Goal: Task Accomplishment & Management: Use online tool/utility

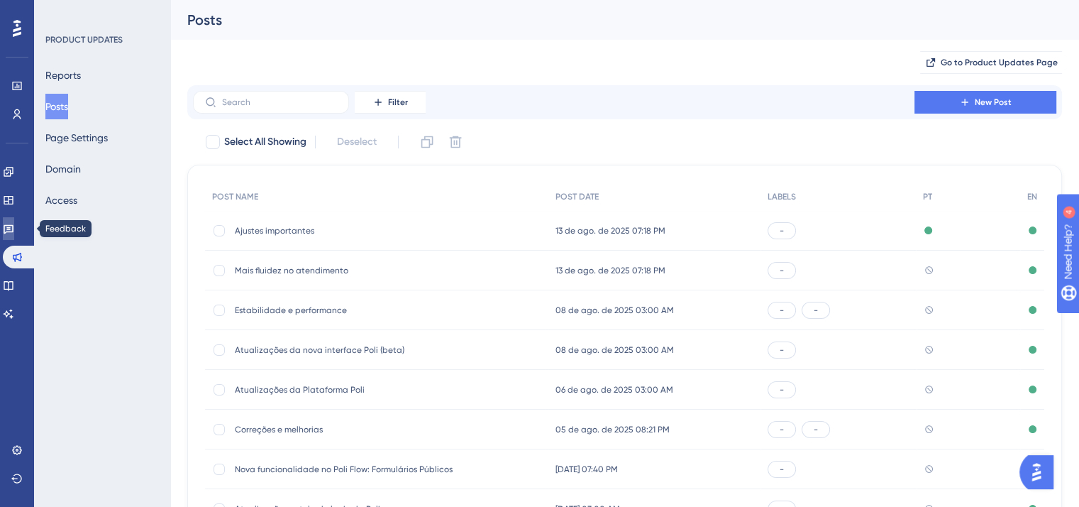
click at [14, 237] on link at bounding box center [8, 228] width 11 height 23
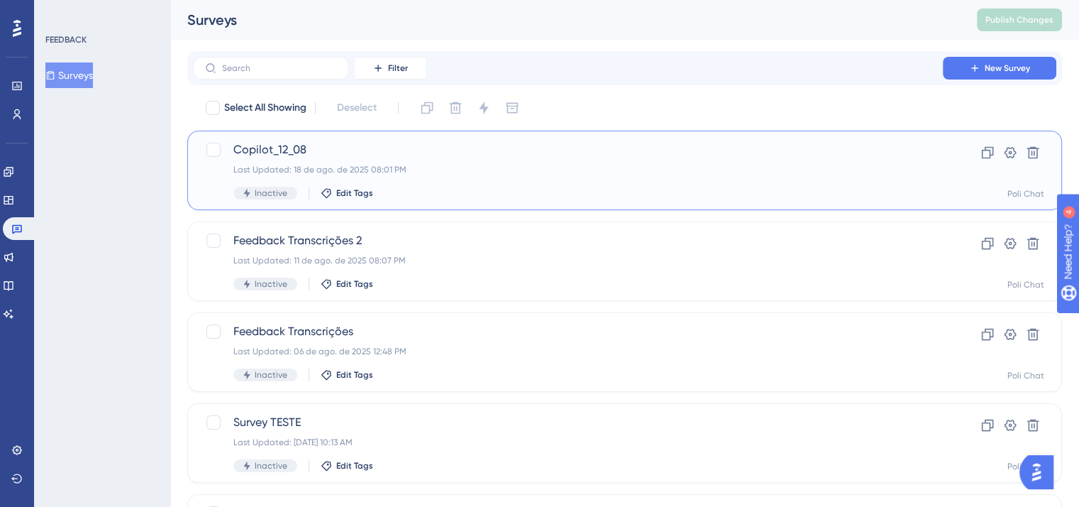
click at [552, 165] on div "Last Updated: 18 de ago. de 2025 08:01 PM" at bounding box center [567, 169] width 669 height 11
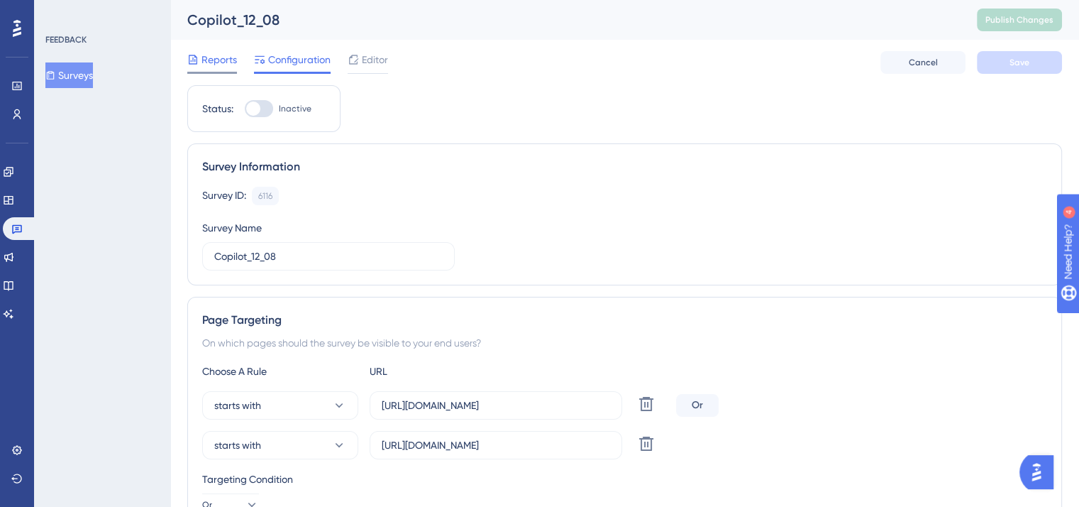
click at [215, 61] on span "Reports" at bounding box center [219, 59] width 35 height 17
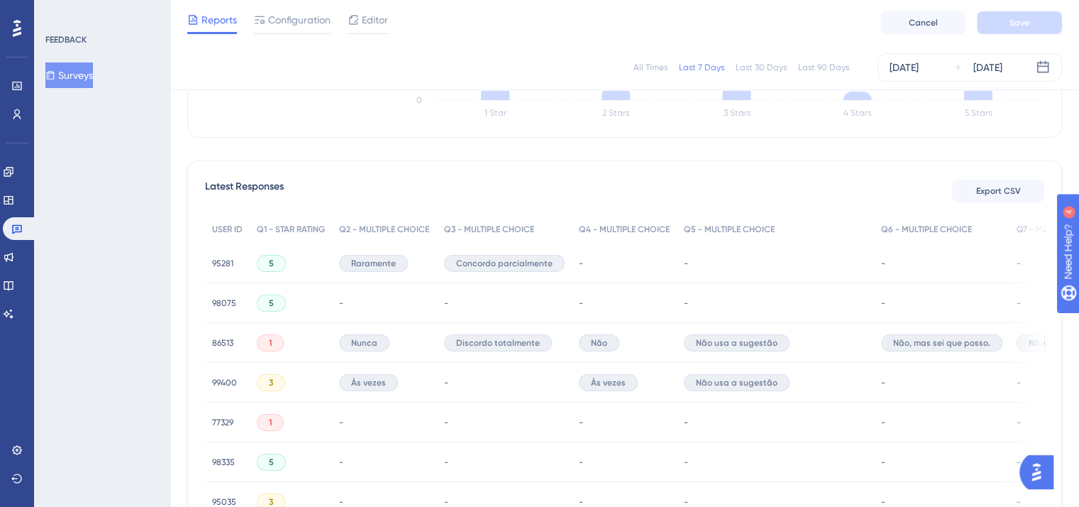
scroll to position [355, 0]
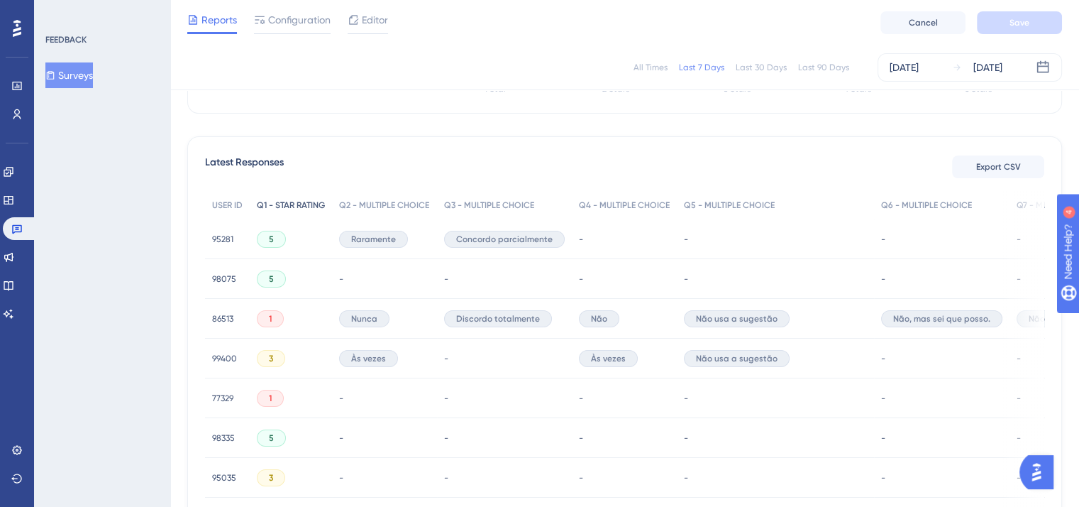
click at [301, 205] on span "Q1 - STAR RATING" at bounding box center [291, 204] width 68 height 11
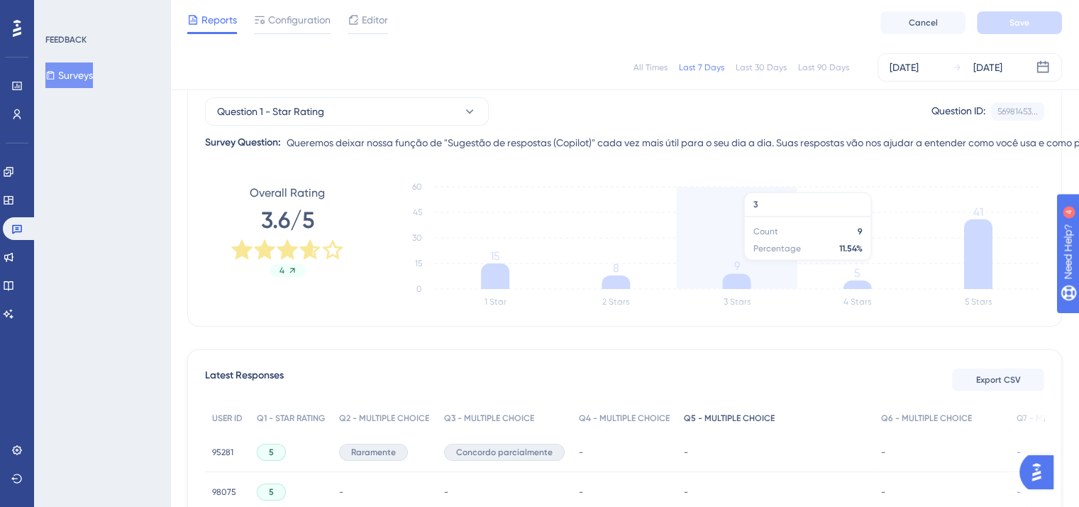
scroll to position [71, 0]
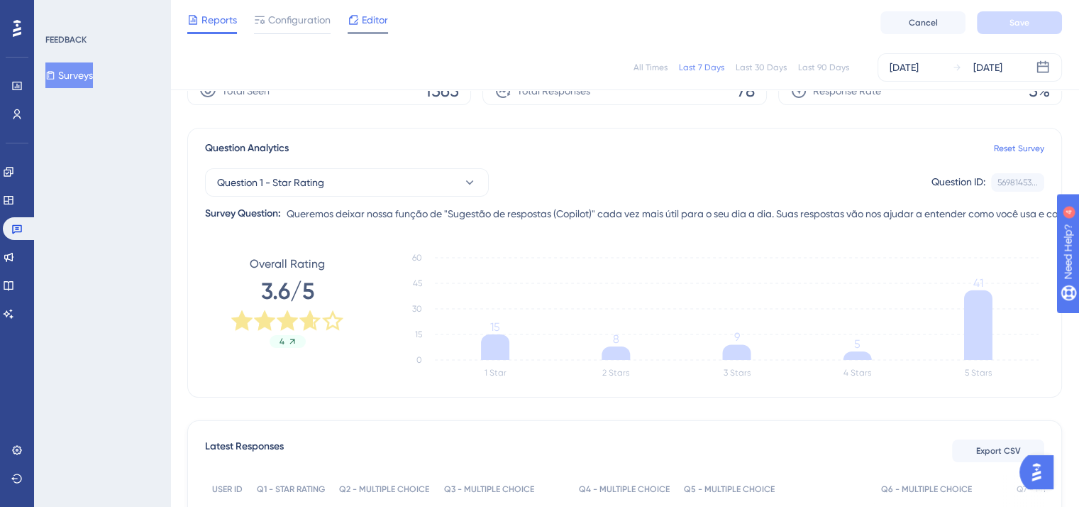
click at [381, 15] on span "Editor" at bounding box center [375, 19] width 26 height 17
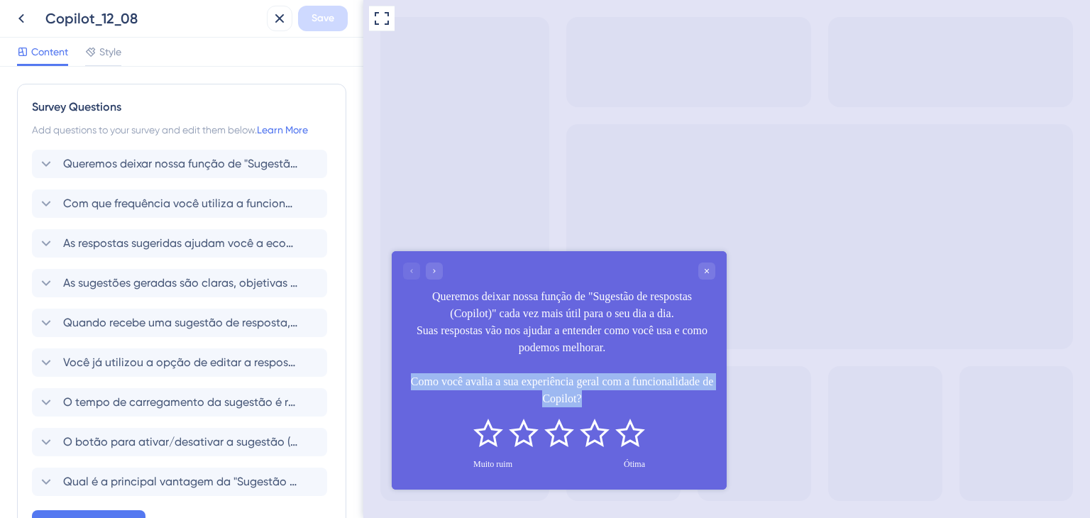
drag, startPoint x: 438, startPoint y: 383, endPoint x: 642, endPoint y: 401, distance: 204.4
click at [642, 401] on div "Queremos deixar nossa função de "Sugestão de respostas (Copilot)" cada vez mais…" at bounding box center [562, 347] width 307 height 119
copy div "Como você avalia a sua experiência geral com a funcionalidade de Copilot?"
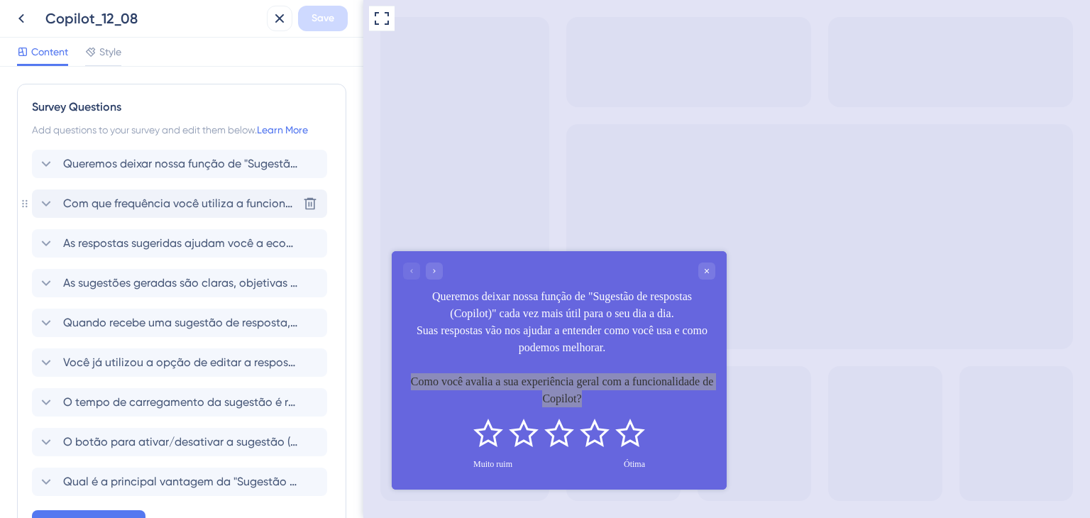
click at [150, 208] on span "Com que frequência você utiliza a funcionalidade de Sugestão de respostas?" at bounding box center [180, 203] width 234 height 17
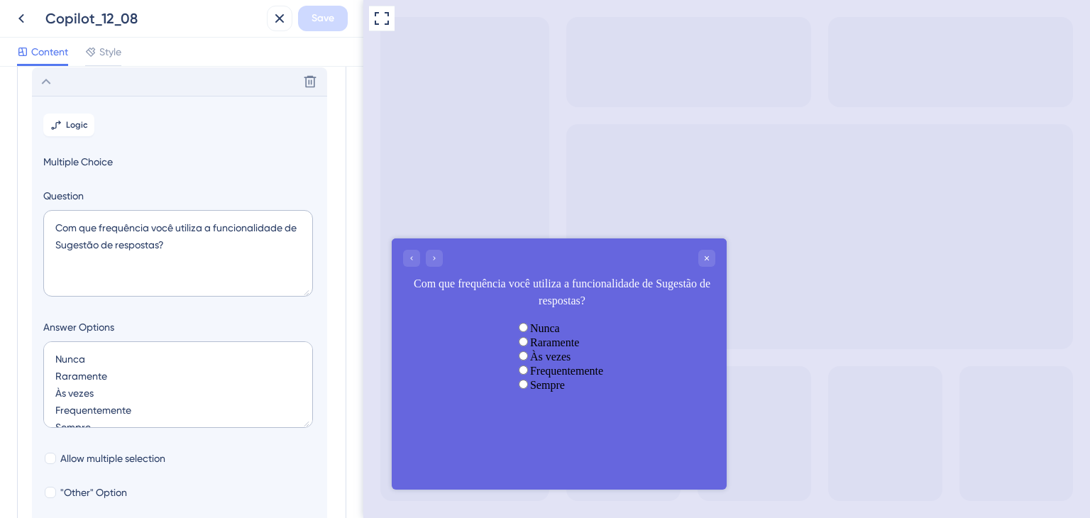
scroll to position [122, 0]
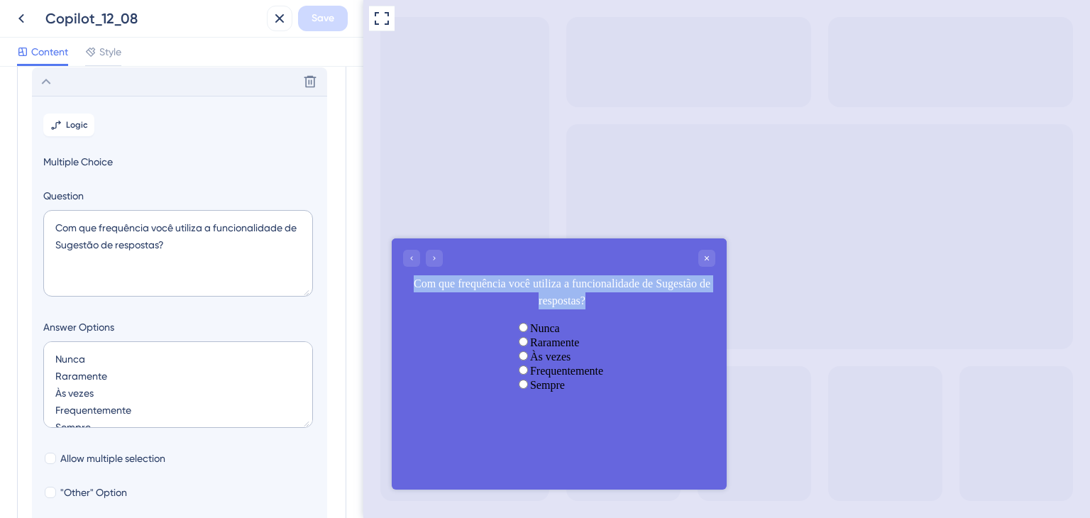
drag, startPoint x: 637, startPoint y: 298, endPoint x: 426, endPoint y: 280, distance: 212.2
click at [426, 280] on div "Com que frequência você utiliza a funcionalidade de Sugestão de respostas?" at bounding box center [562, 292] width 307 height 34
copy div "Com que frequência você utiliza a funcionalidade de Sugestão de respostas?"
click at [77, 88] on div "Delete" at bounding box center [179, 81] width 295 height 28
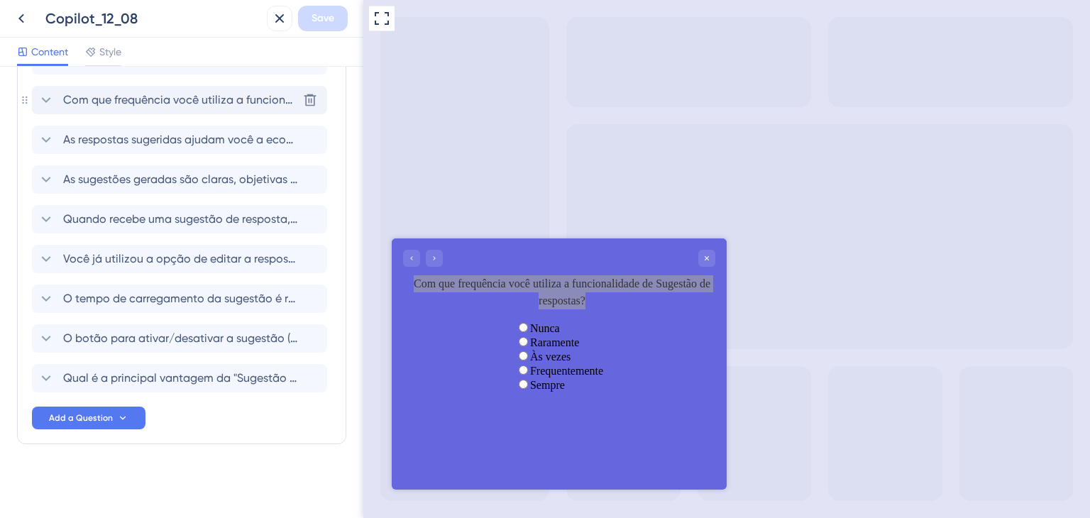
scroll to position [103, 0]
click at [136, 182] on span "As sugestões geradas são claras, objetivas e fáceis de editar?" at bounding box center [180, 180] width 234 height 17
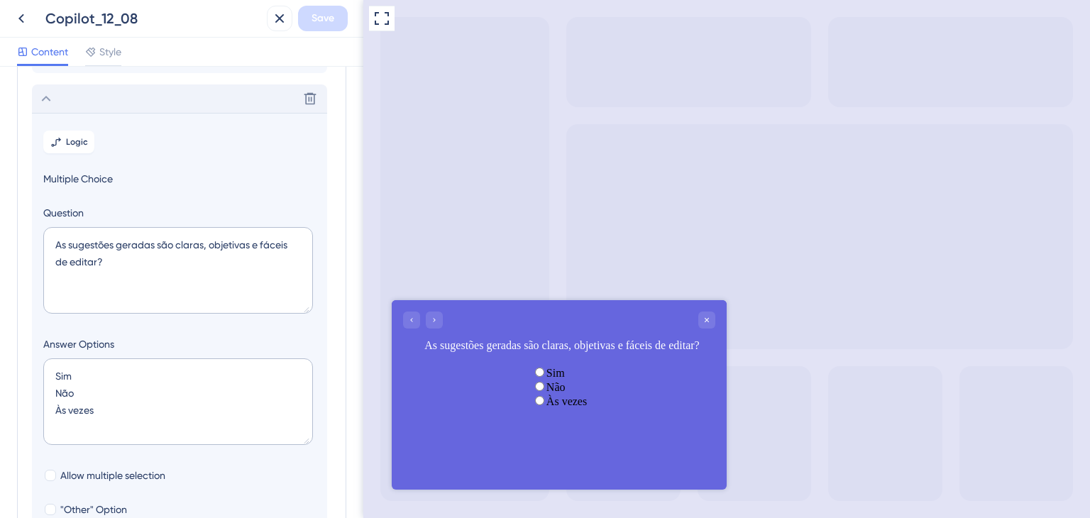
scroll to position [202, 0]
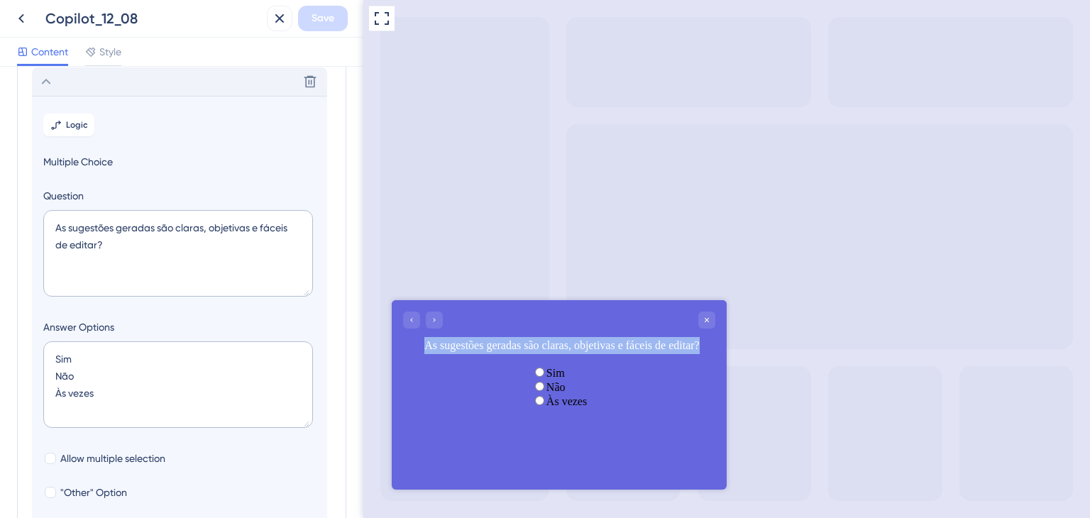
drag, startPoint x: 596, startPoint y: 370, endPoint x: 405, endPoint y: 341, distance: 193.0
click at [405, 341] on div "As sugestões geradas são claras, objetivas e fáceis de editar?" at bounding box center [559, 332] width 335 height 65
copy div "As sugestões geradas são claras, objetivas e fáceis de editar?"
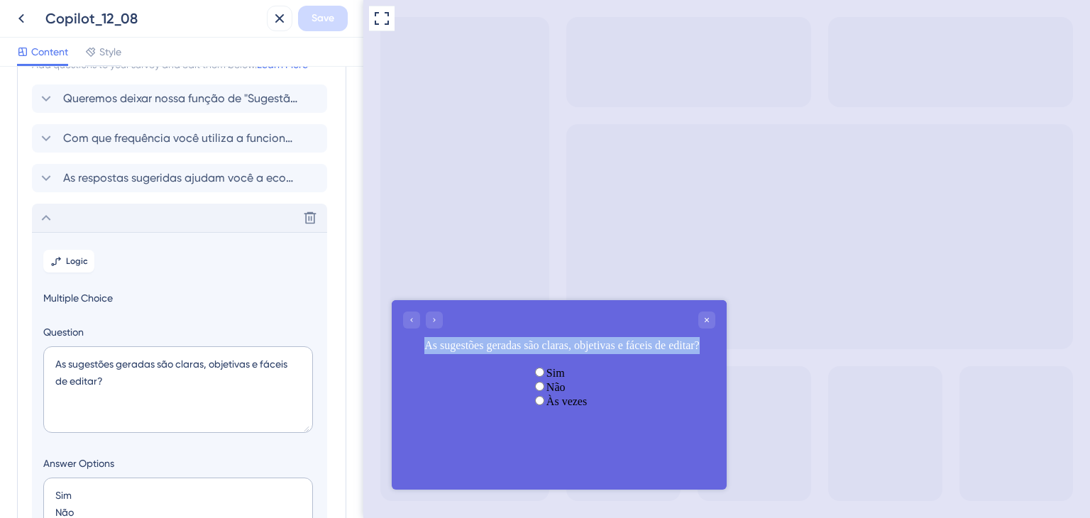
scroll to position [60, 0]
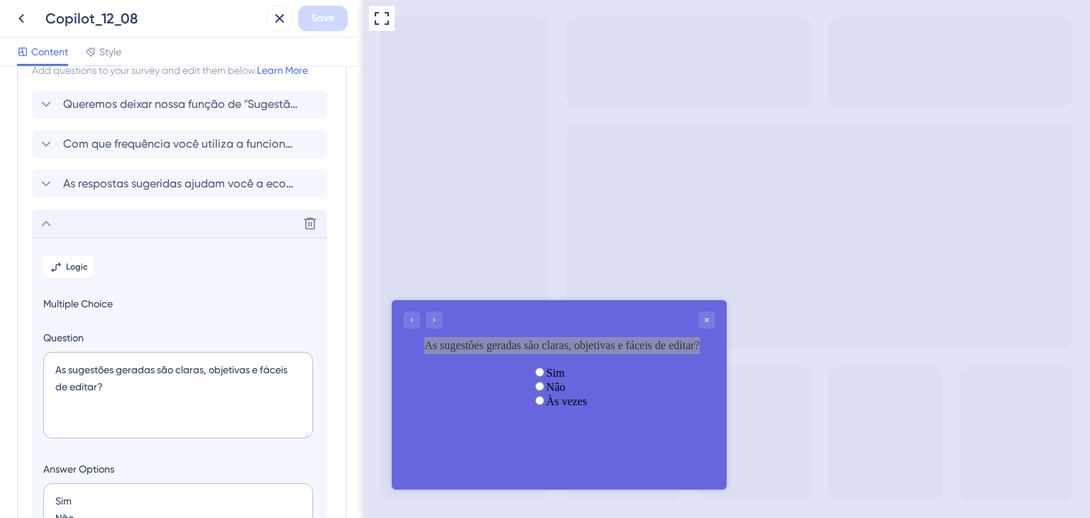
click at [185, 223] on div "Delete" at bounding box center [179, 223] width 295 height 28
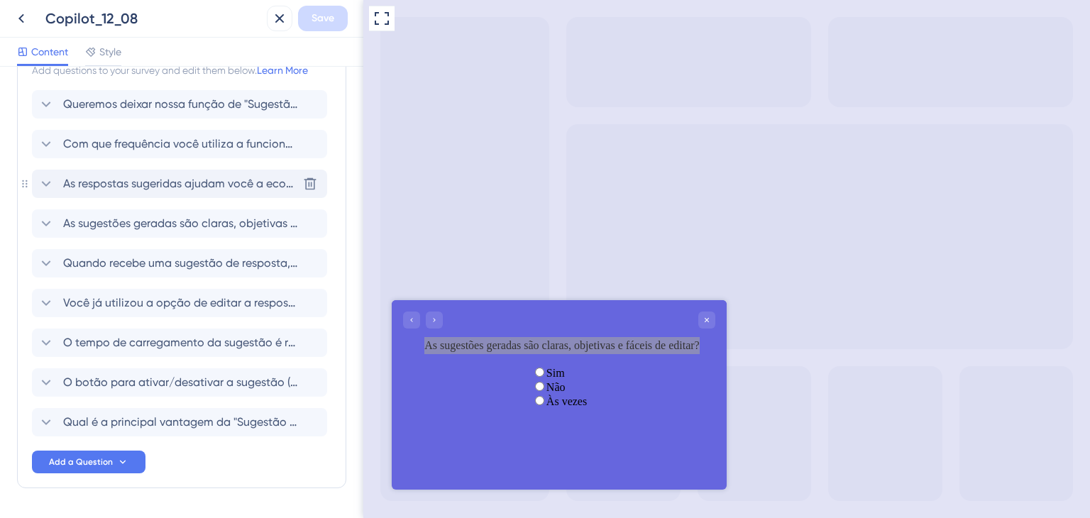
click at [258, 188] on span "As respostas sugeridas ajudam você a economizar tempo e agilizar o atendimento?" at bounding box center [180, 183] width 234 height 17
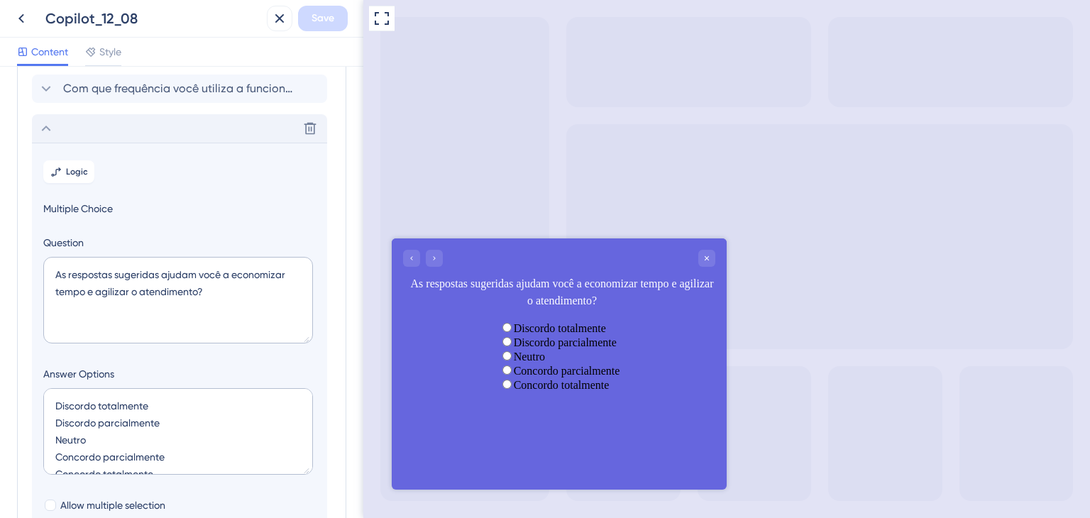
scroll to position [162, 0]
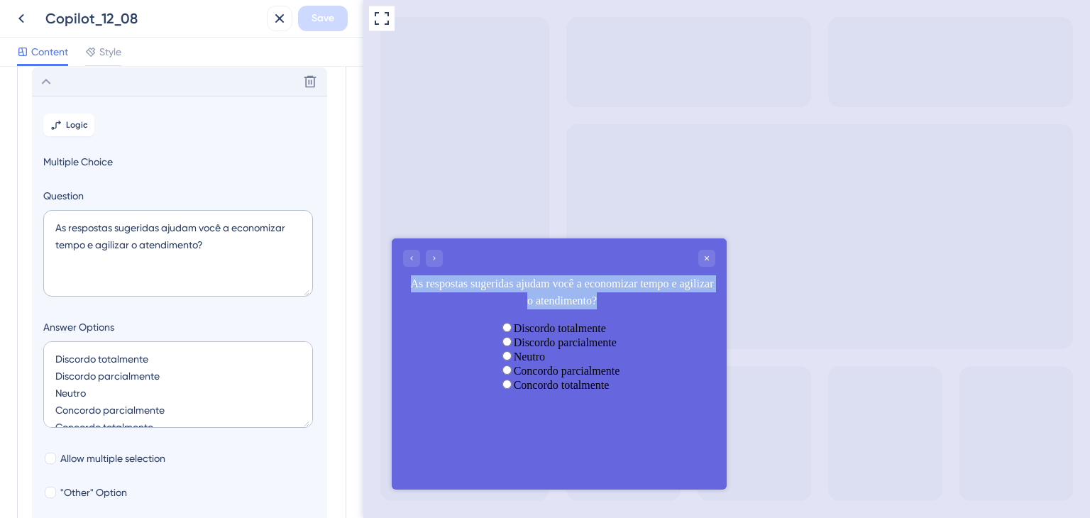
drag, startPoint x: 629, startPoint y: 300, endPoint x: 412, endPoint y: 280, distance: 218.8
click at [412, 280] on div "As respostas sugeridas ajudam você a economizar tempo e agilizar o atendimento?" at bounding box center [562, 292] width 307 height 34
copy div "As respostas sugeridas ajudam você a economizar tempo e agilizar o atendimento?"
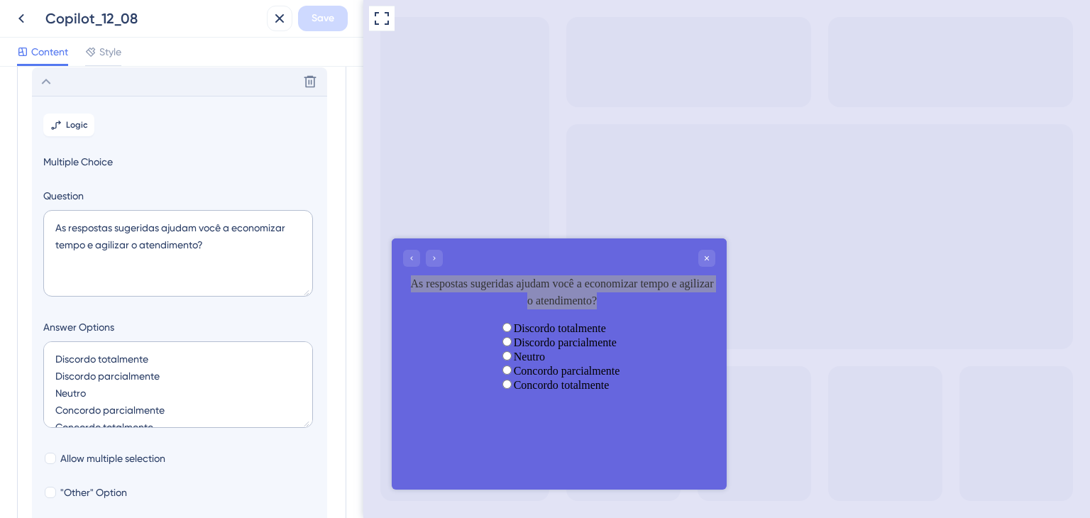
click at [254, 83] on div "Delete" at bounding box center [179, 81] width 295 height 28
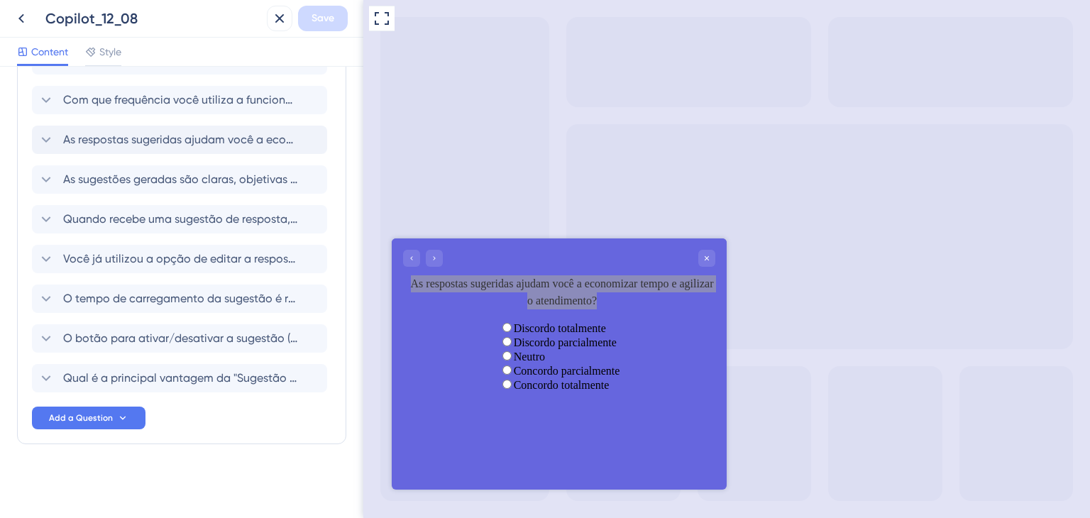
scroll to position [103, 0]
click at [238, 263] on span "Você já utilizou a opção de editar a resposta sugerida?" at bounding box center [180, 259] width 234 height 17
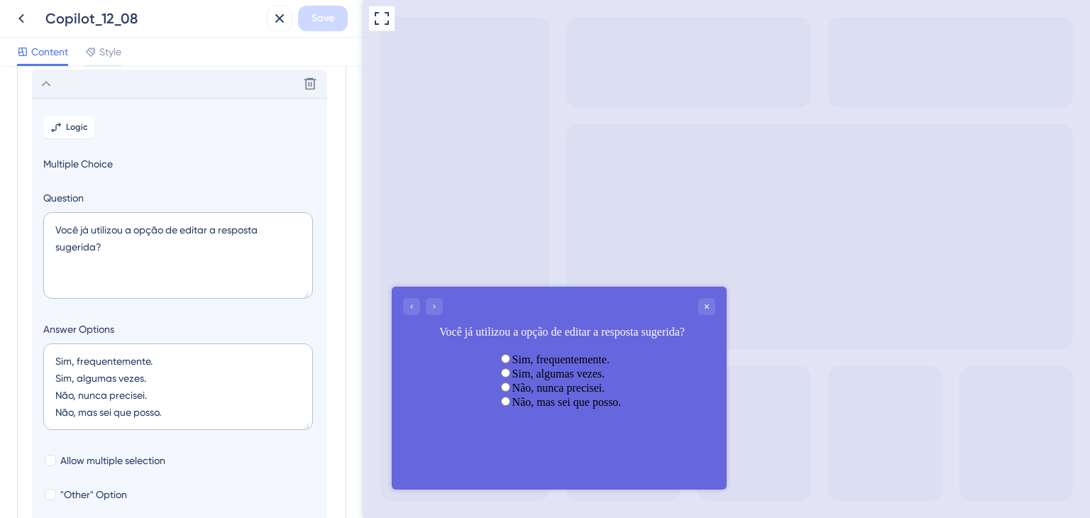
scroll to position [281, 0]
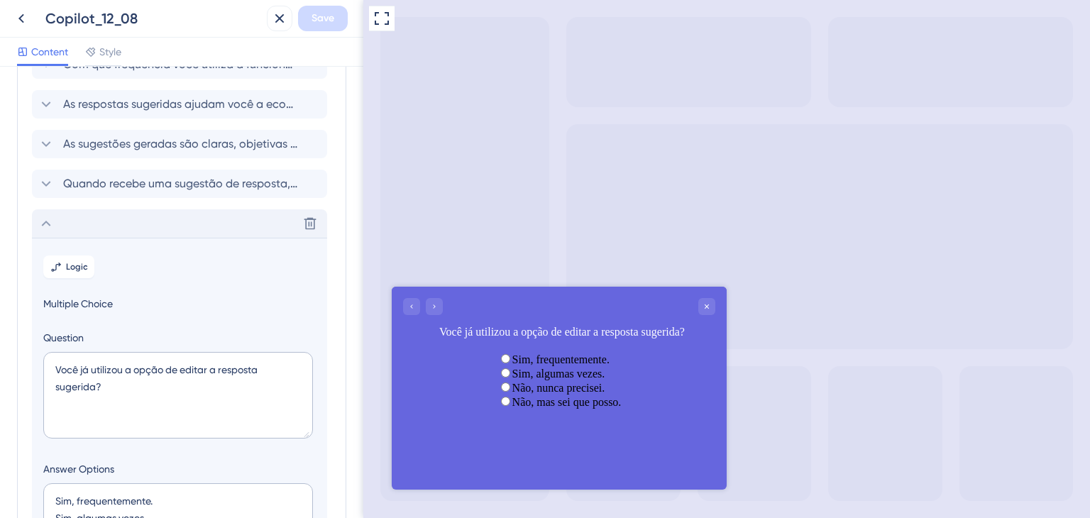
click at [234, 225] on div "Delete" at bounding box center [179, 223] width 295 height 28
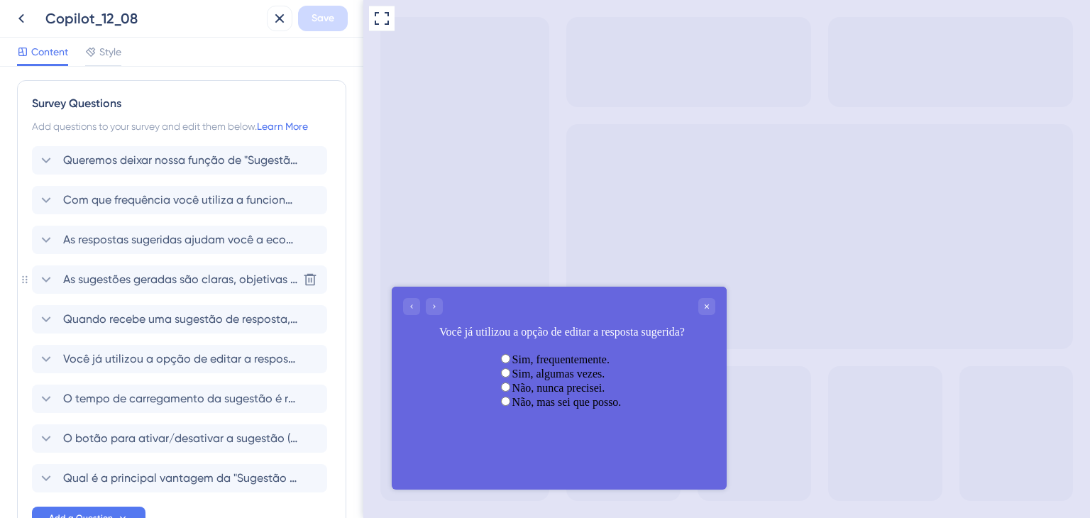
scroll to position [0, 0]
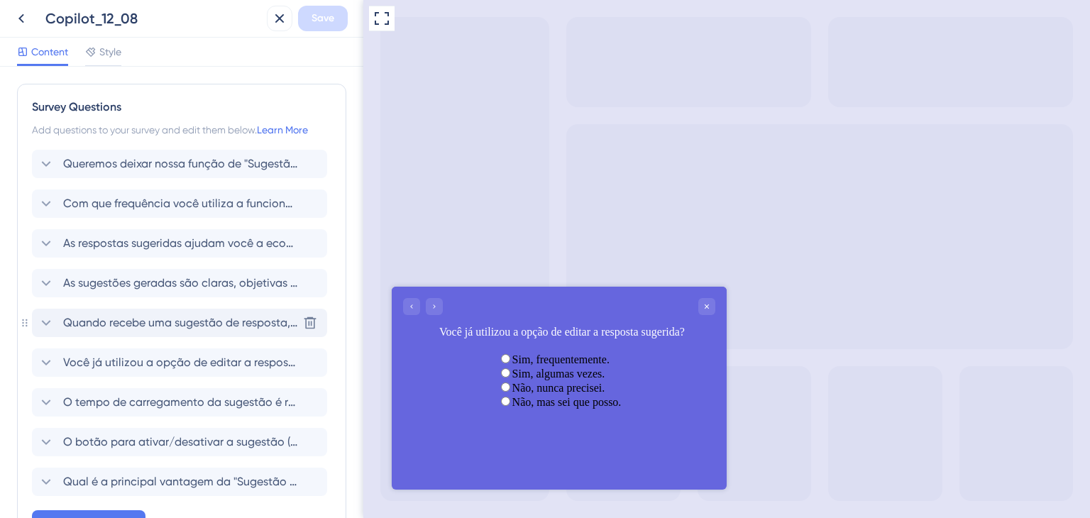
click at [221, 333] on div "Quando recebe uma sugestão de resposta, você normalmente: Delete" at bounding box center [179, 323] width 295 height 28
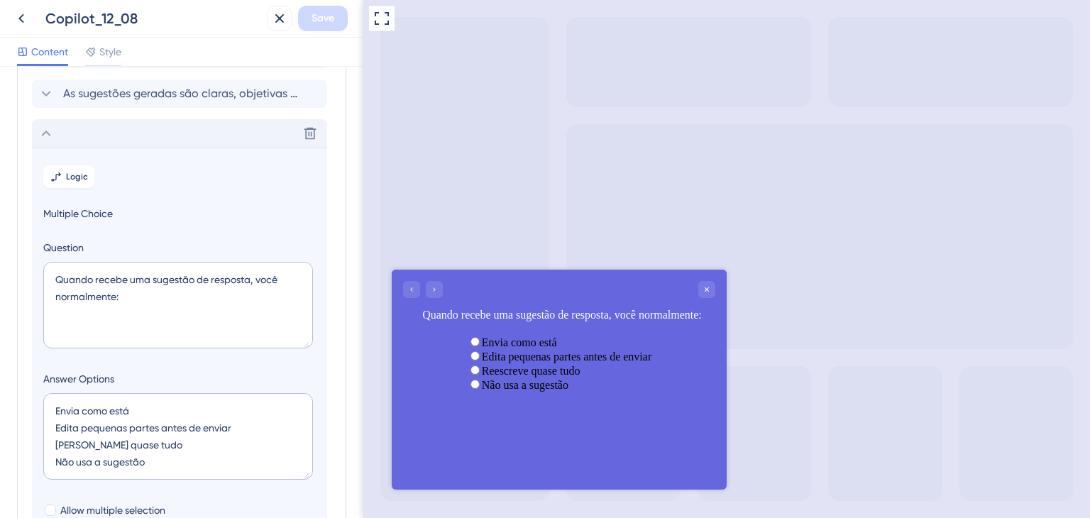
scroll to position [241, 0]
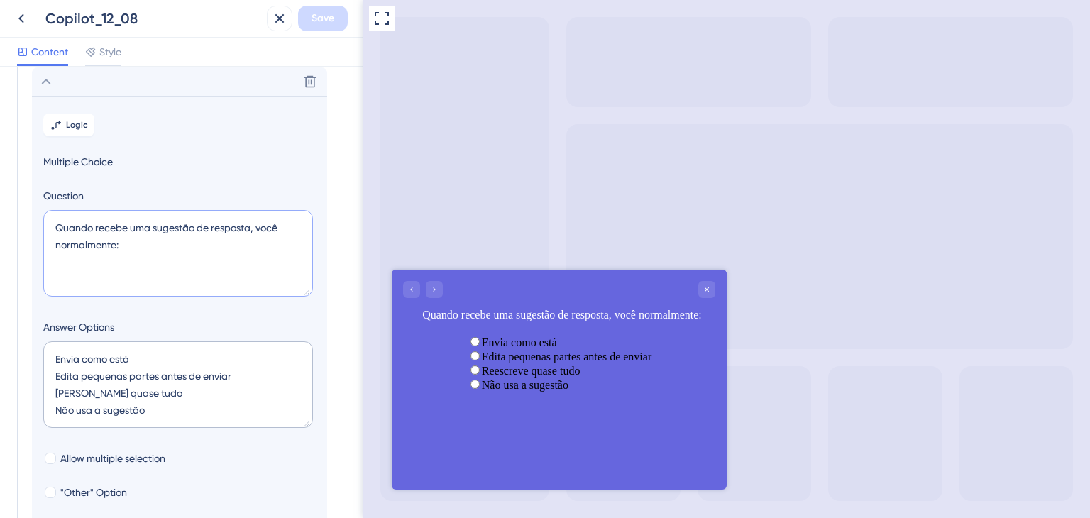
drag, startPoint x: 133, startPoint y: 249, endPoint x: 49, endPoint y: 226, distance: 87.5
click at [49, 226] on textarea "Quando recebe uma sugestão de resposta, você normalmente:" at bounding box center [178, 253] width 270 height 87
click at [145, 88] on div "Delete" at bounding box center [179, 81] width 295 height 28
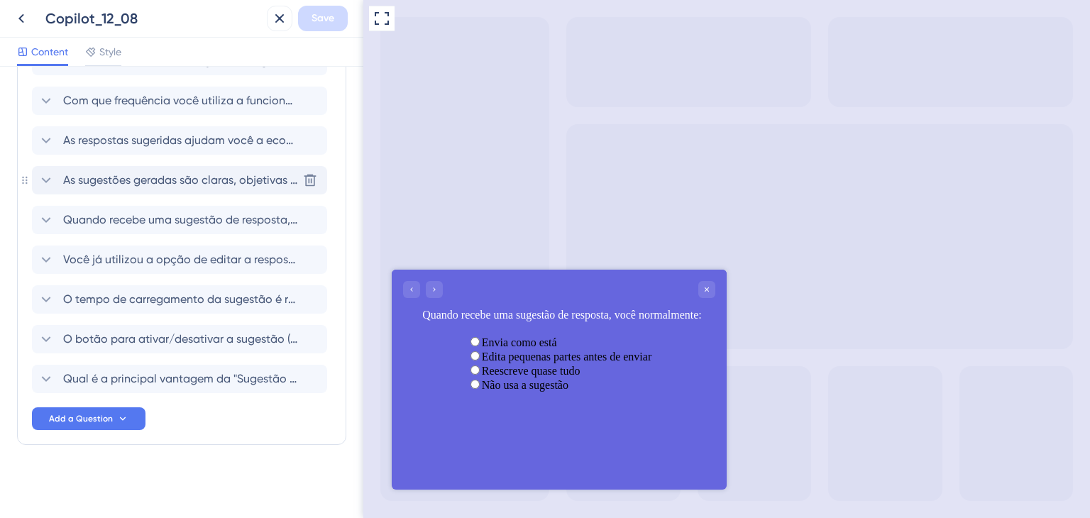
click at [175, 185] on span "As sugestões geradas são claras, objetivas e fáceis de editar?" at bounding box center [180, 180] width 234 height 17
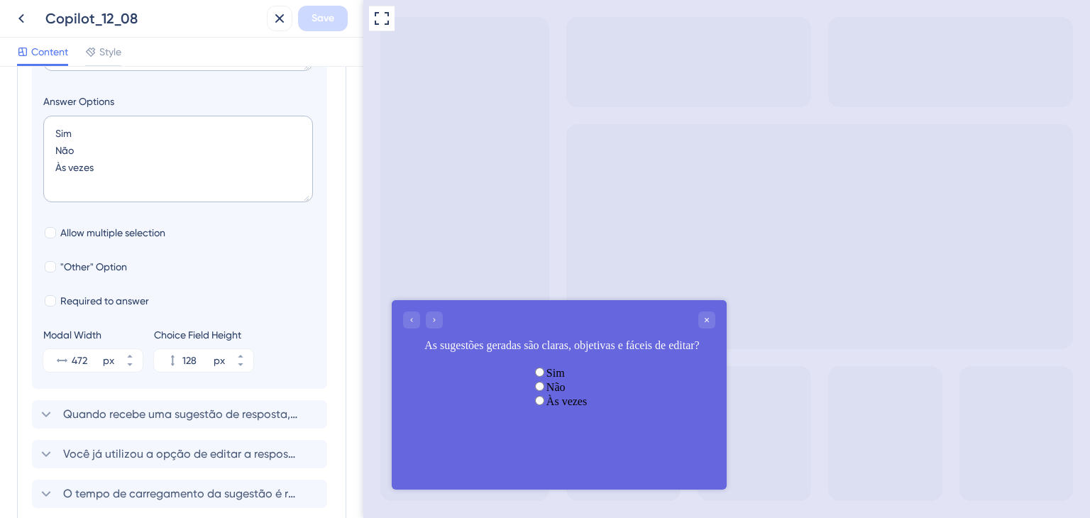
scroll to position [202, 0]
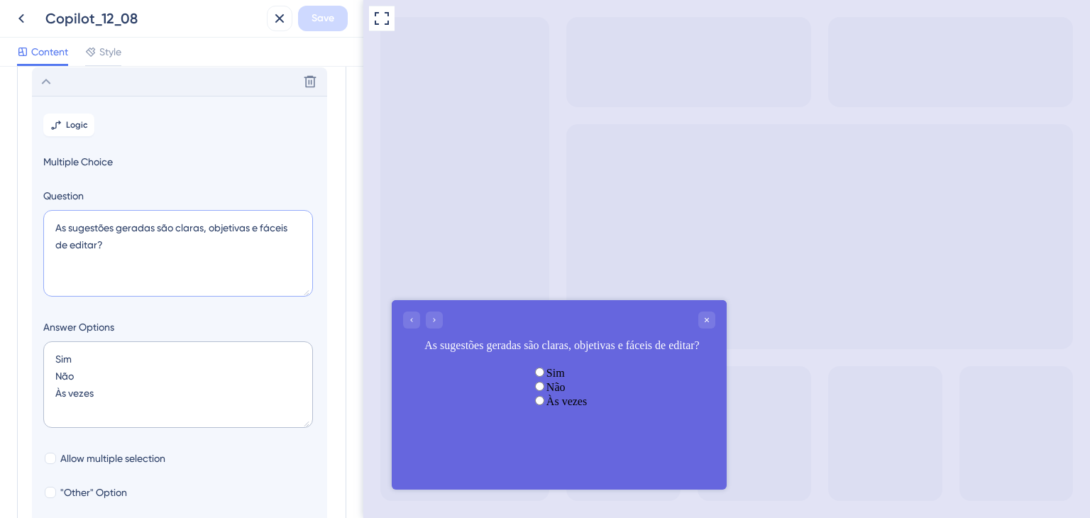
drag, startPoint x: 128, startPoint y: 251, endPoint x: 28, endPoint y: 217, distance: 105.0
click at [28, 217] on div "Survey Questions Add questions to your survey and edit them below. Learn More Q…" at bounding box center [181, 373] width 329 height 983
click at [199, 77] on div "Delete" at bounding box center [179, 81] width 295 height 28
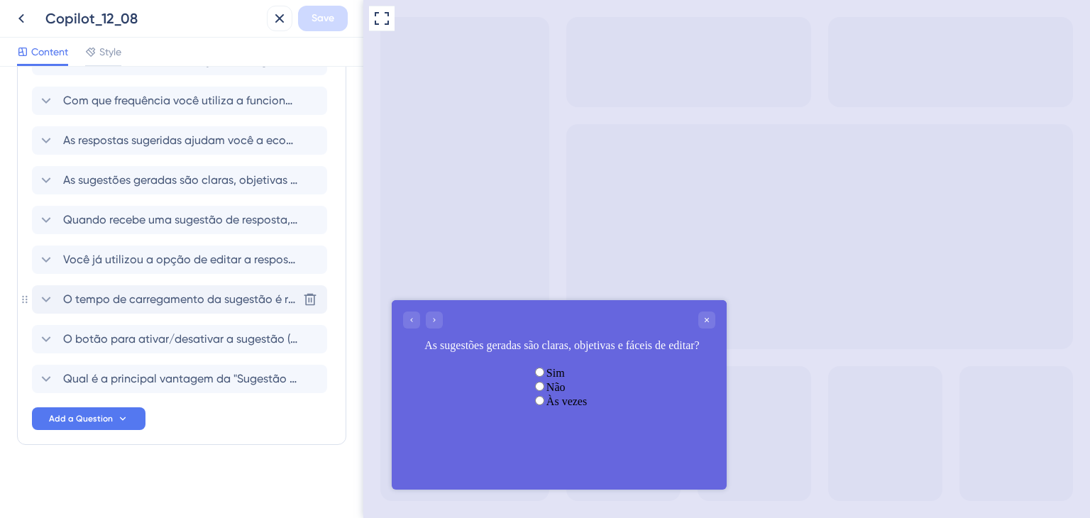
click at [179, 300] on span "O tempo de carregamento da sugestão é rápido o suficiente?" at bounding box center [180, 299] width 234 height 17
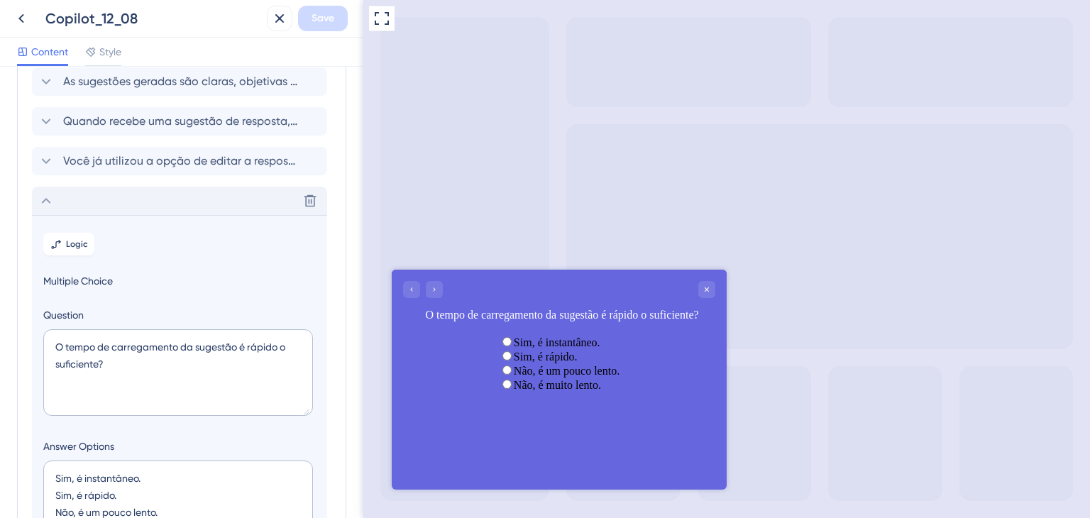
scroll to position [321, 0]
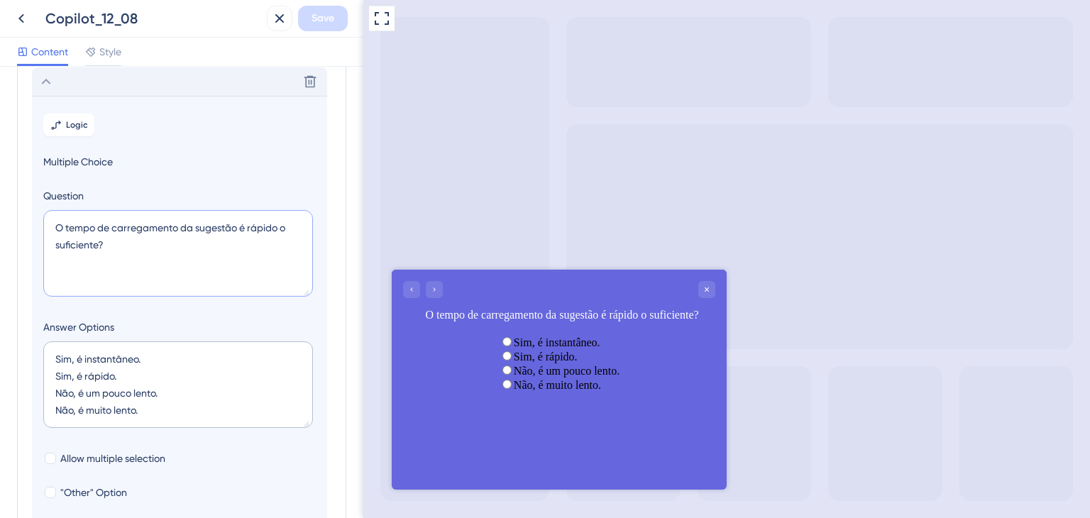
drag, startPoint x: 106, startPoint y: 248, endPoint x: 33, endPoint y: 225, distance: 76.5
click at [33, 225] on section "Logic Multiple Choice Question O tempo de carregamento da sugestão é rápido o s…" at bounding box center [179, 355] width 295 height 519
click at [177, 86] on div "Delete" at bounding box center [179, 81] width 295 height 28
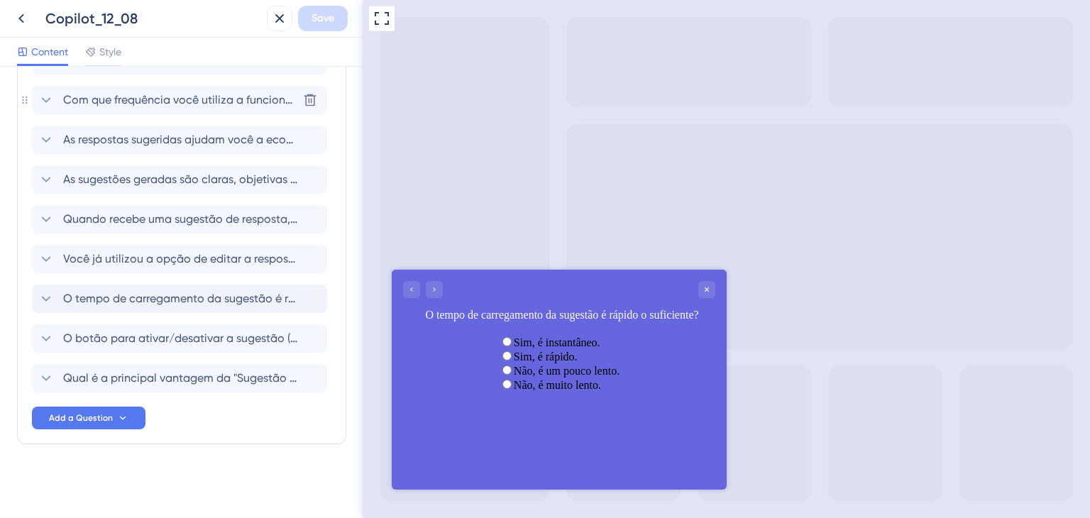
scroll to position [103, 0]
click at [181, 347] on div "O botão para ativar/desativar a sugestão (ícone do Copilot) é fácil de ser enco…" at bounding box center [179, 339] width 295 height 28
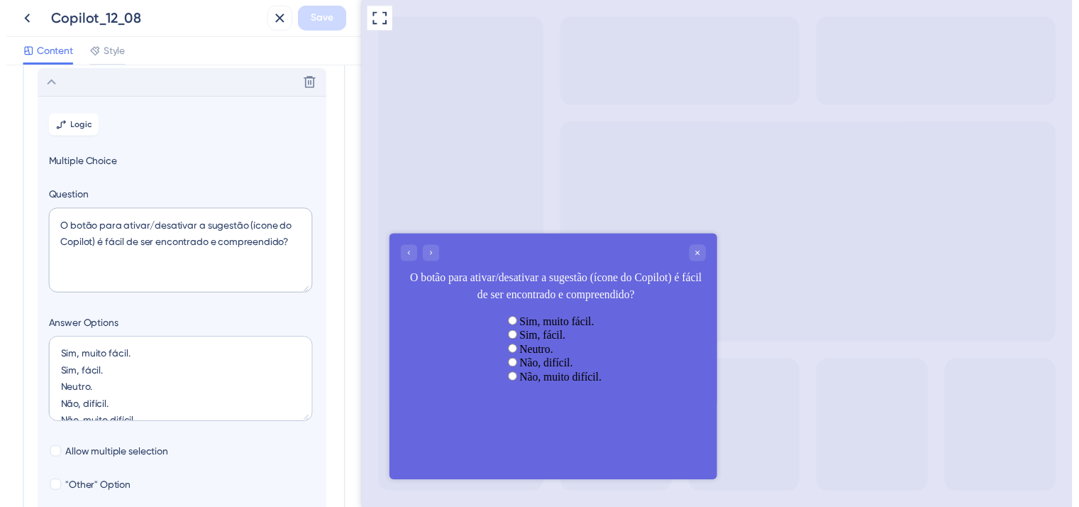
scroll to position [361, 0]
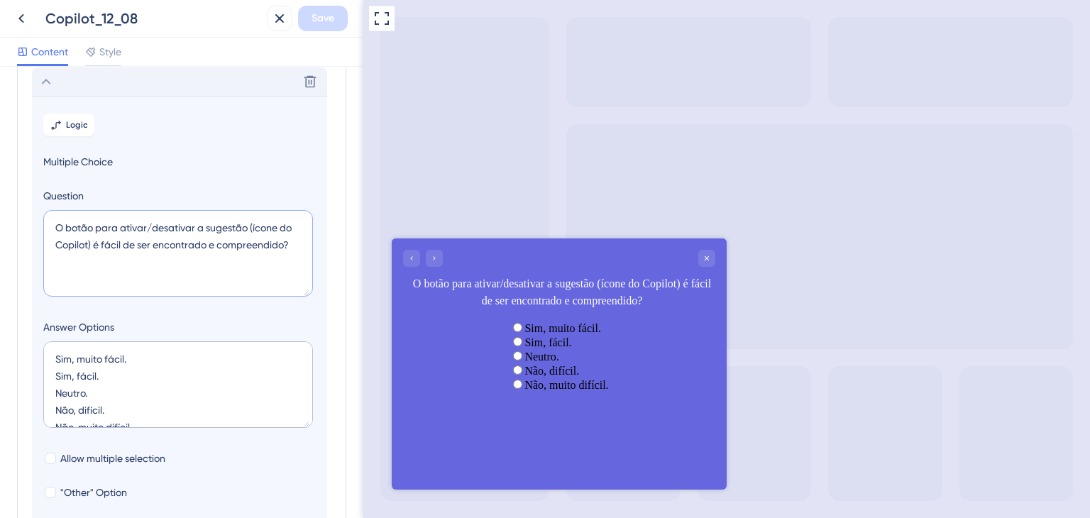
drag, startPoint x: 301, startPoint y: 246, endPoint x: 50, endPoint y: 228, distance: 251.1
click at [50, 228] on textarea "O botão para ativar/desativar a sugestão (ícone do Copilot) é fácil de ser enco…" at bounding box center [178, 253] width 270 height 87
click at [21, 16] on icon at bounding box center [21, 18] width 6 height 9
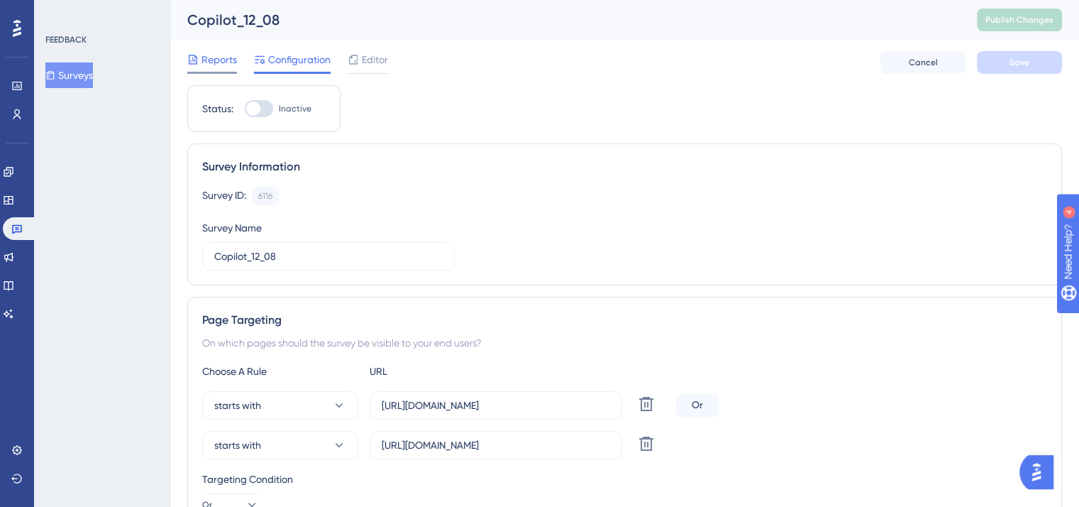
click at [222, 55] on span "Reports" at bounding box center [219, 59] width 35 height 17
